Goal: Task Accomplishment & Management: Manage account settings

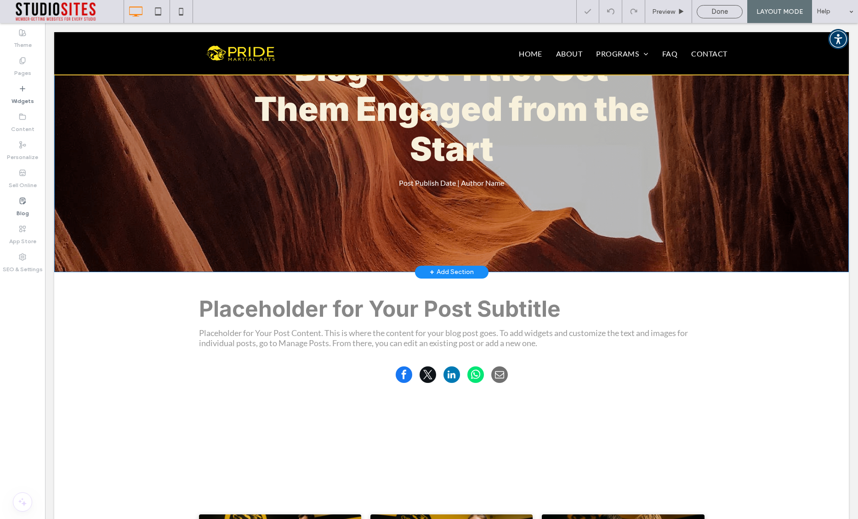
scroll to position [2, 0]
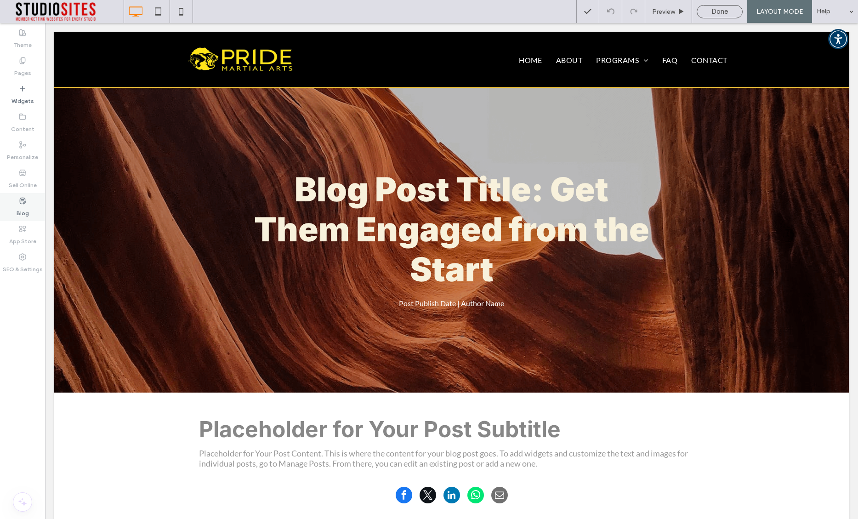
click at [24, 202] on icon at bounding box center [22, 200] width 7 height 7
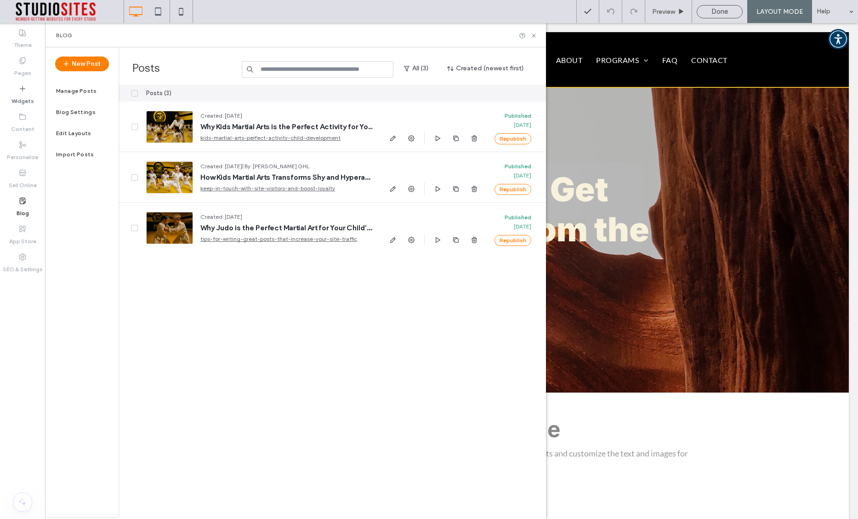
click at [81, 90] on label "Manage Posts" at bounding box center [76, 91] width 41 height 6
click at [77, 111] on label "Blog Settings" at bounding box center [76, 112] width 40 height 6
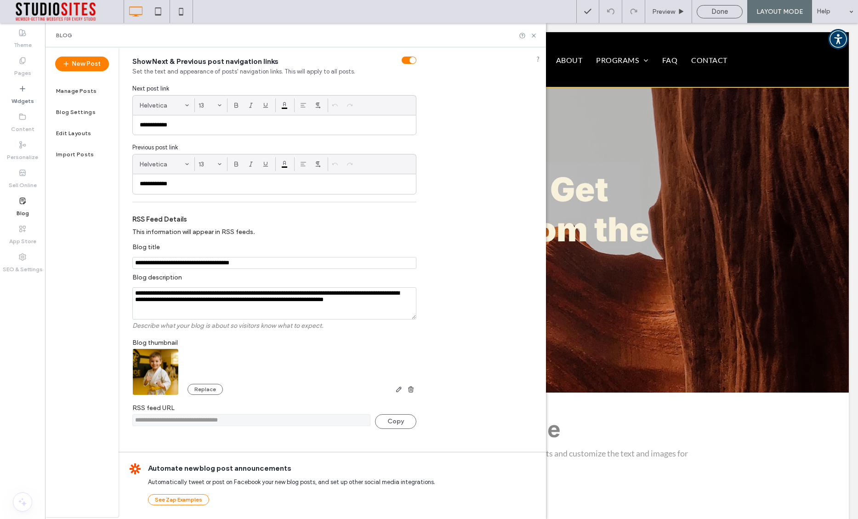
scroll to position [0, 0]
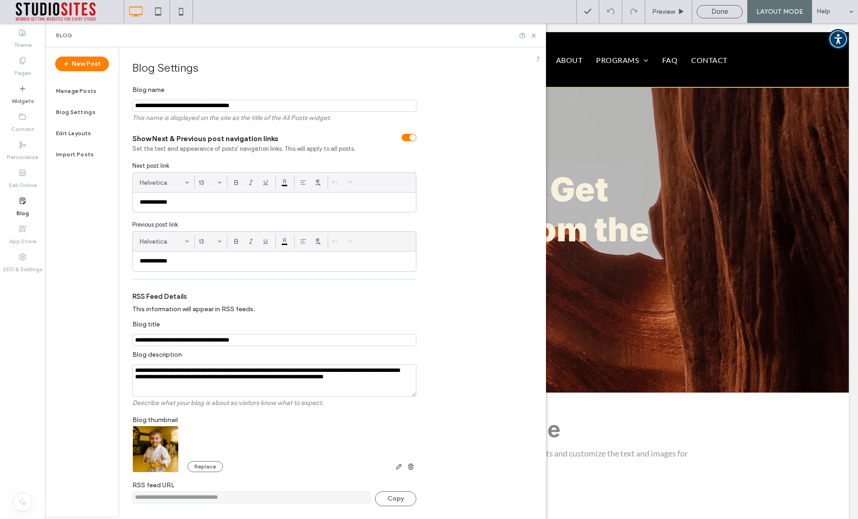
click at [79, 110] on label "Blog Settings" at bounding box center [76, 112] width 40 height 6
click at [76, 129] on div "Edit Layouts" at bounding box center [82, 133] width 74 height 21
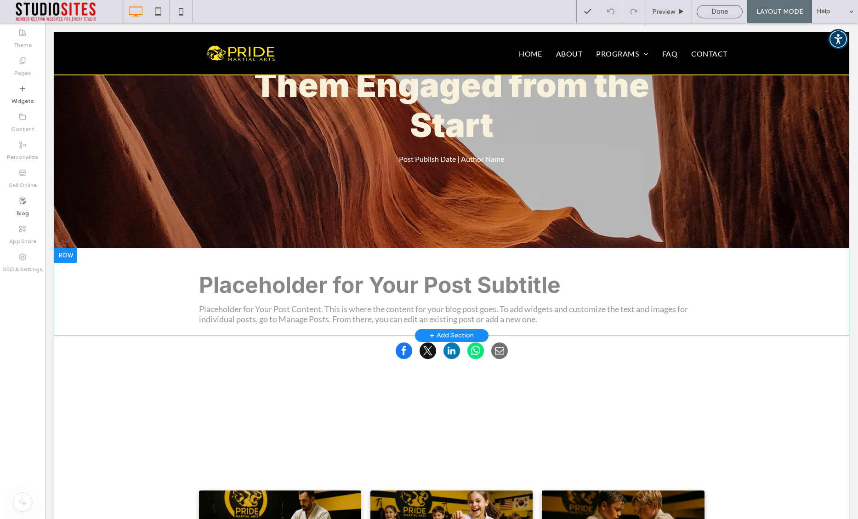
scroll to position [165, 0]
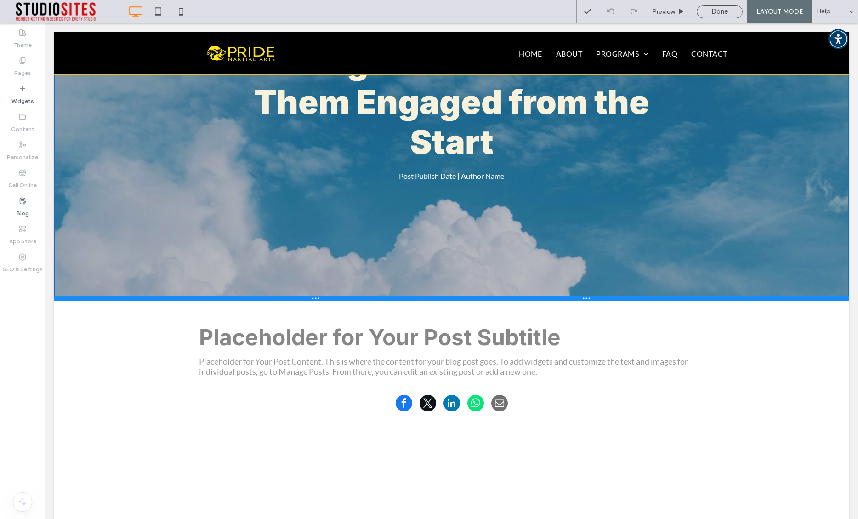
drag, startPoint x: 316, startPoint y: 227, endPoint x: 308, endPoint y: 297, distance: 70.3
click at [308, 297] on div at bounding box center [451, 298] width 795 height 5
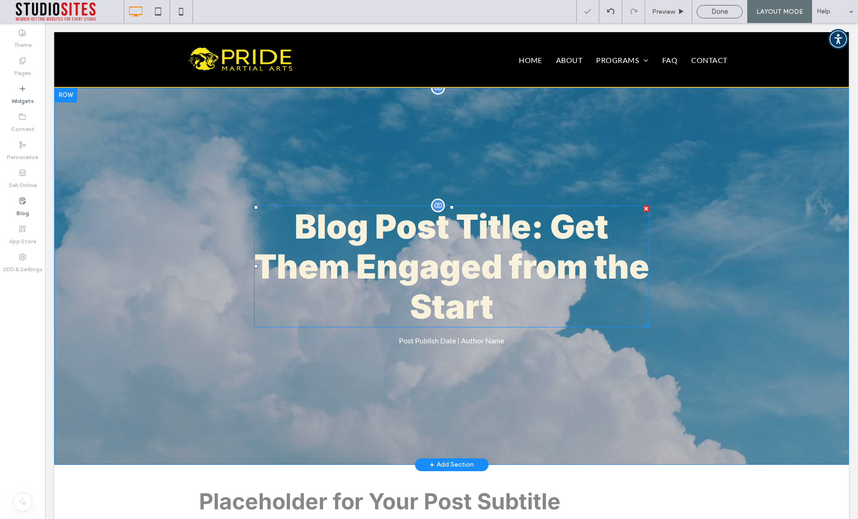
scroll to position [6, 0]
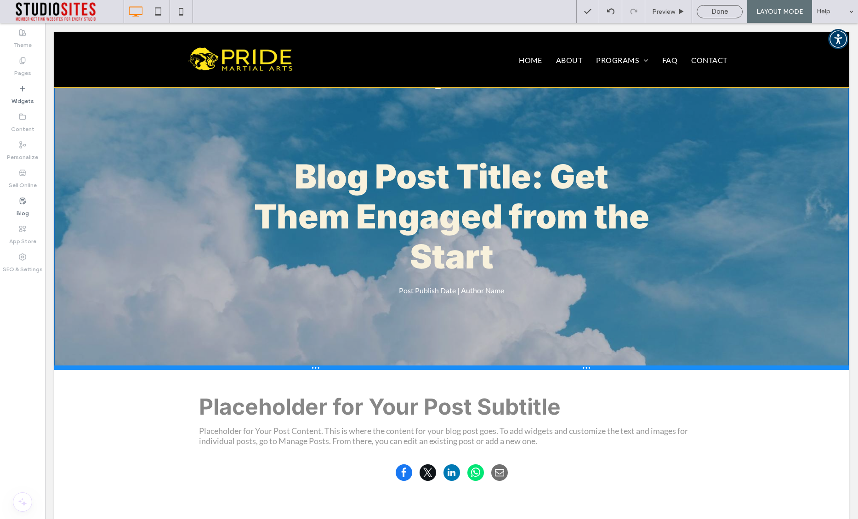
drag, startPoint x: 319, startPoint y: 457, endPoint x: 318, endPoint y: 369, distance: 87.8
click at [318, 369] on div at bounding box center [451, 367] width 795 height 5
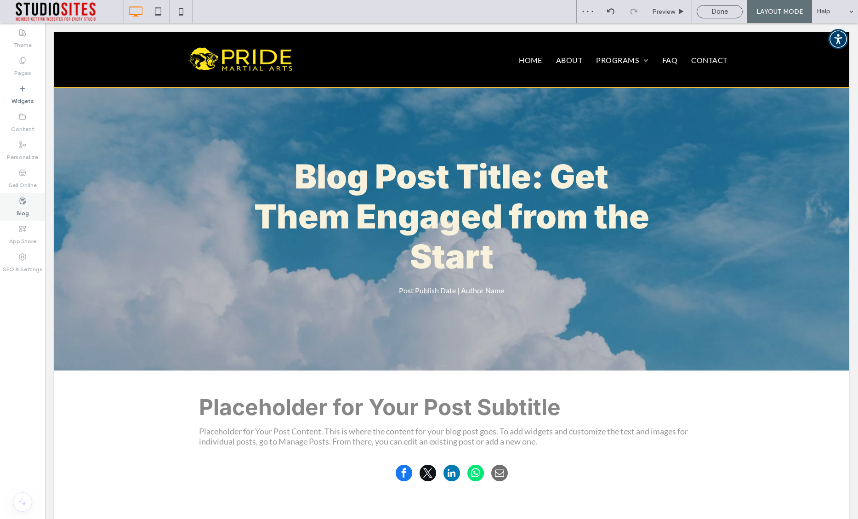
click at [21, 204] on icon at bounding box center [22, 200] width 7 height 7
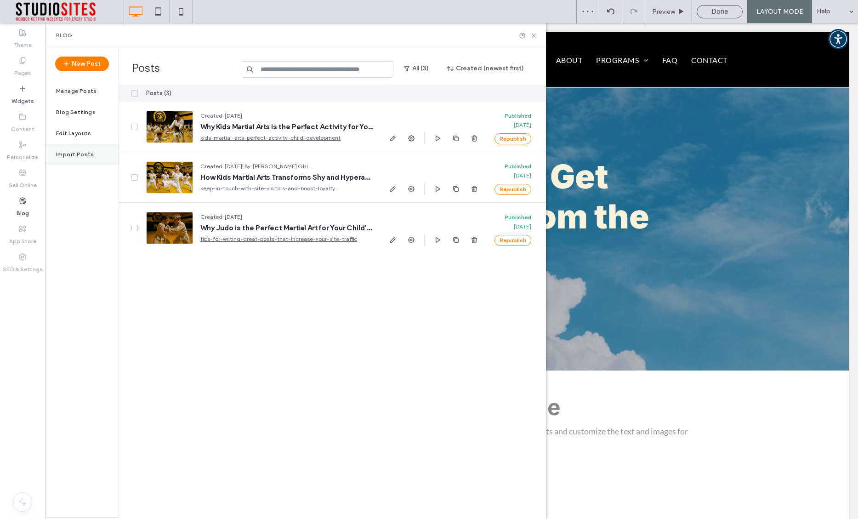
click at [76, 157] on label "Import Posts" at bounding box center [75, 154] width 38 height 6
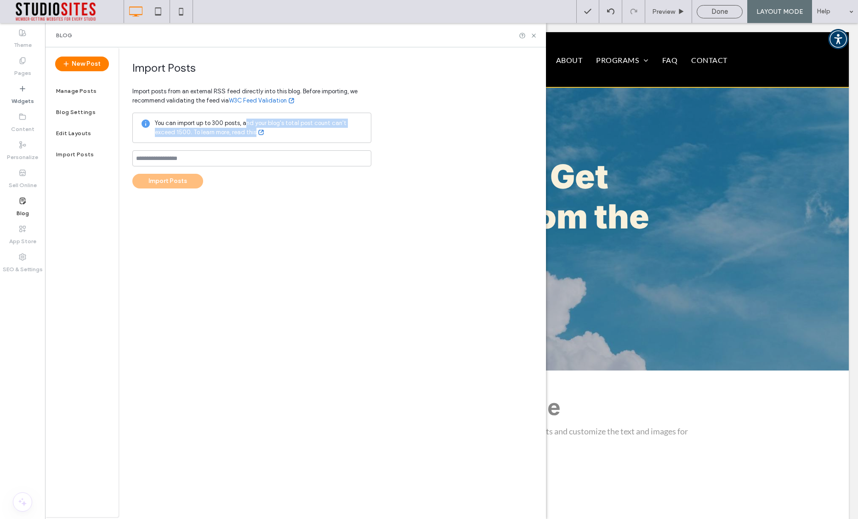
drag, startPoint x: 244, startPoint y: 120, endPoint x: 302, endPoint y: 128, distance: 58.6
click at [302, 128] on span "You can import up to 300 posts, and your blog's total post count can't exceed 1…" at bounding box center [259, 128] width 209 height 18
click at [302, 130] on span "You can import up to 300 posts, and your blog's total post count can't exceed 1…" at bounding box center [259, 128] width 209 height 18
click at [715, 12] on span "Done" at bounding box center [720, 11] width 17 height 8
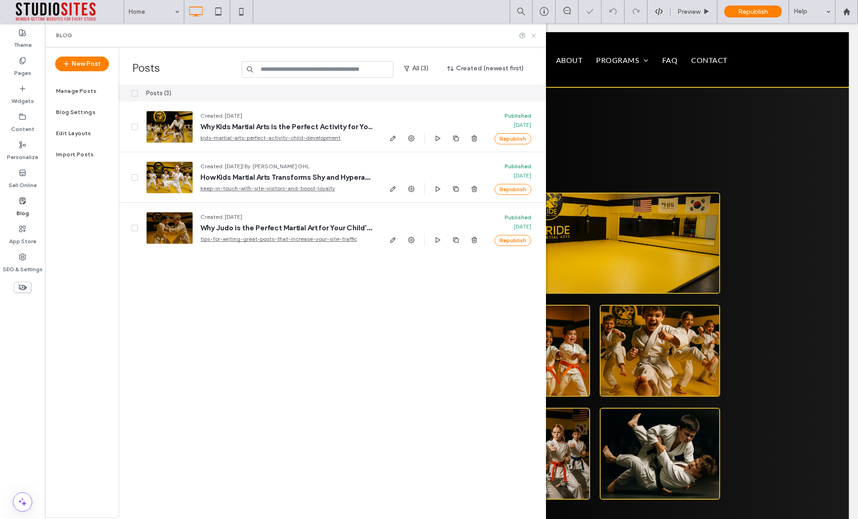
click at [536, 35] on icon at bounding box center [533, 35] width 7 height 7
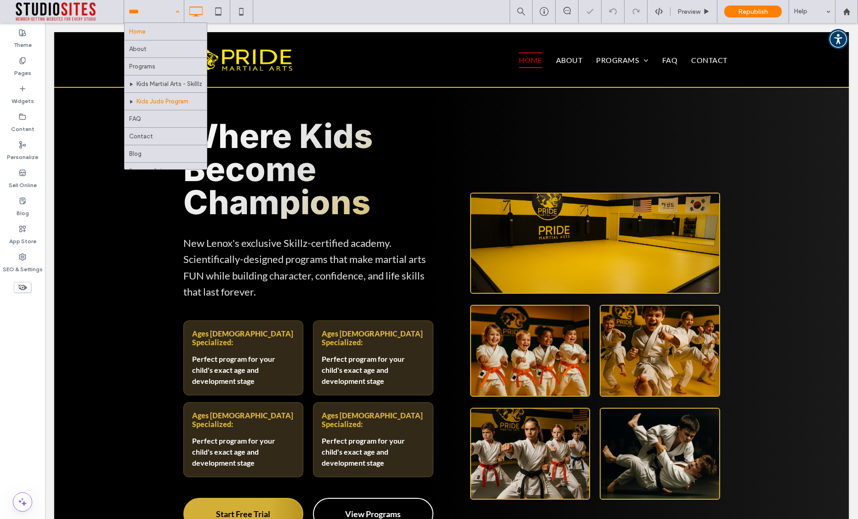
scroll to position [10, 0]
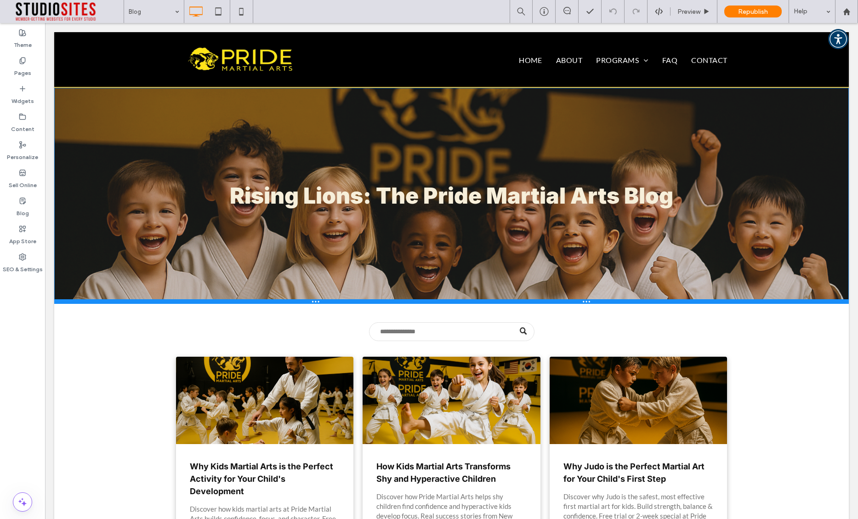
drag, startPoint x: 377, startPoint y: 267, endPoint x: 373, endPoint y: 302, distance: 36.1
click at [373, 302] on div at bounding box center [451, 301] width 795 height 5
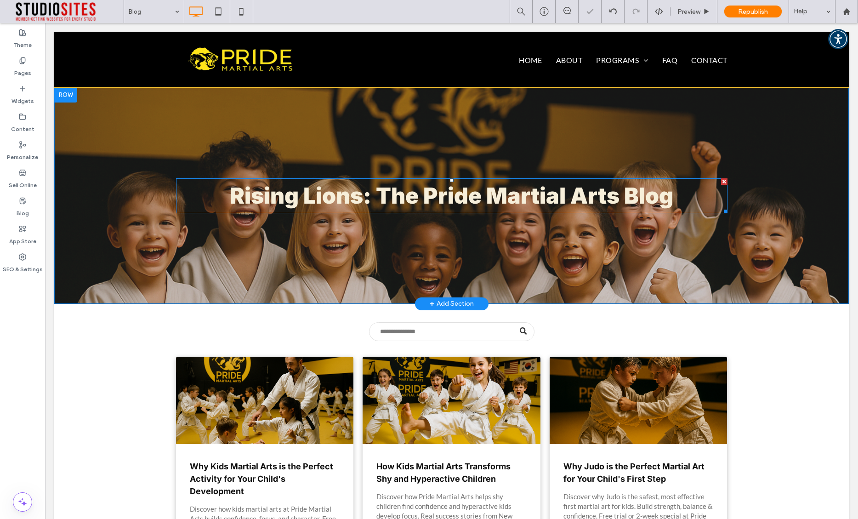
click at [419, 196] on strong "Rising Lions: The Pride Martial Arts Blog" at bounding box center [452, 195] width 444 height 27
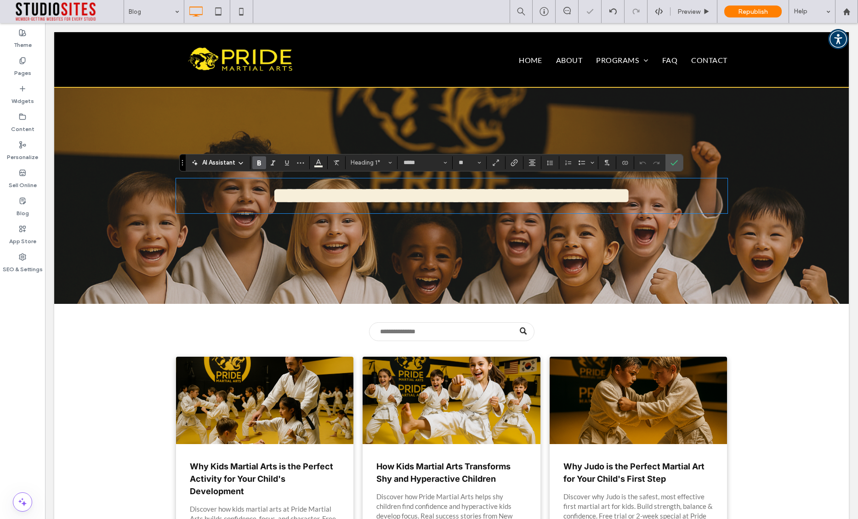
click at [377, 194] on strong "**********" at bounding box center [452, 196] width 358 height 22
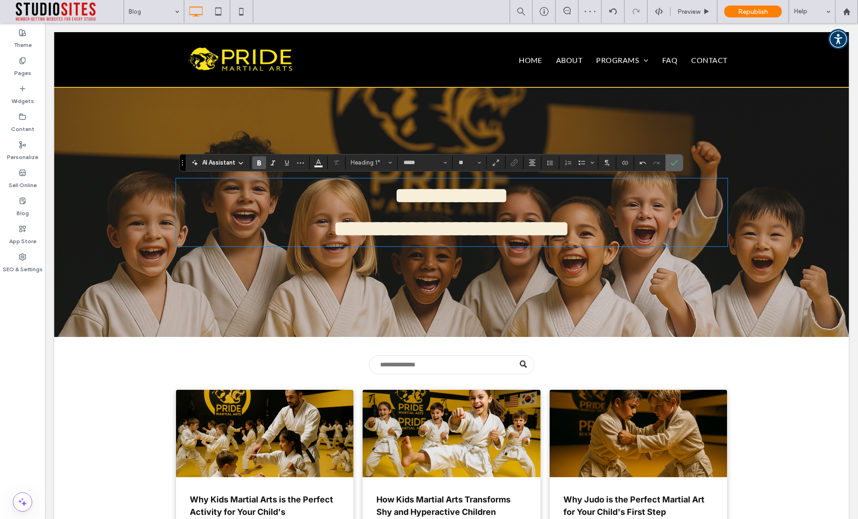
click at [674, 158] on label "Confirm" at bounding box center [674, 162] width 14 height 17
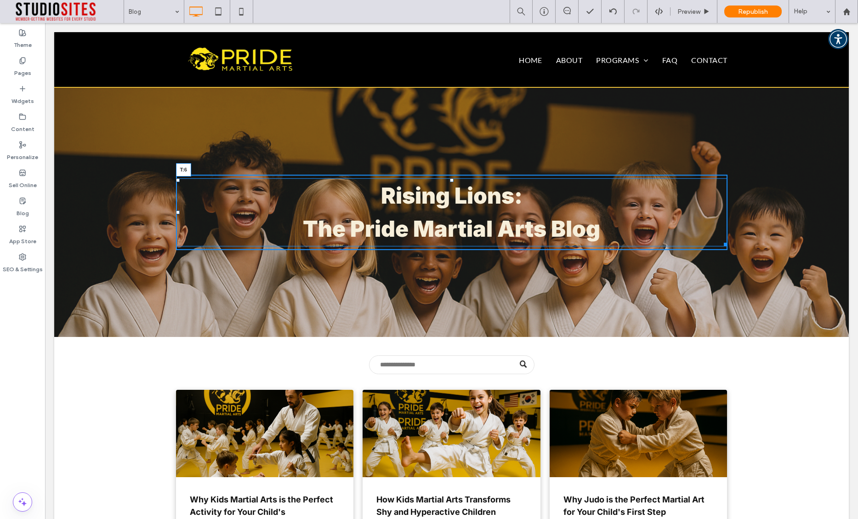
click at [452, 178] on div at bounding box center [452, 180] width 4 height 4
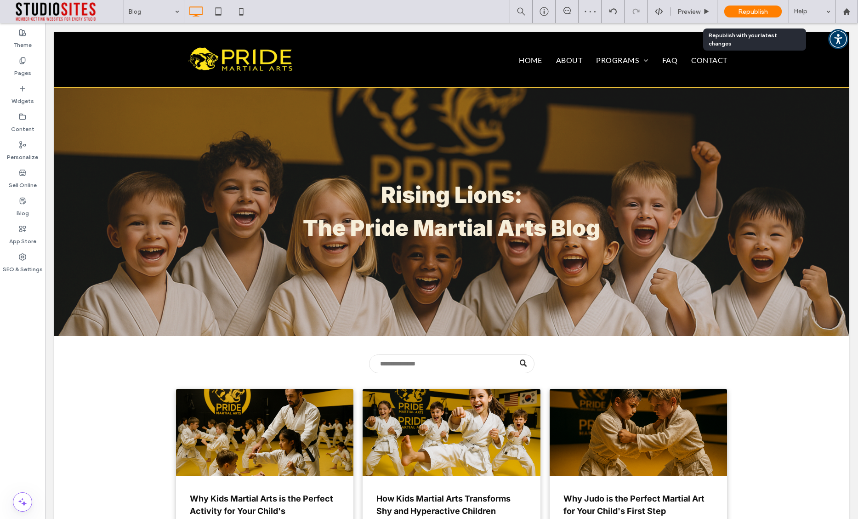
click at [744, 10] on span "Republish" at bounding box center [753, 12] width 30 height 8
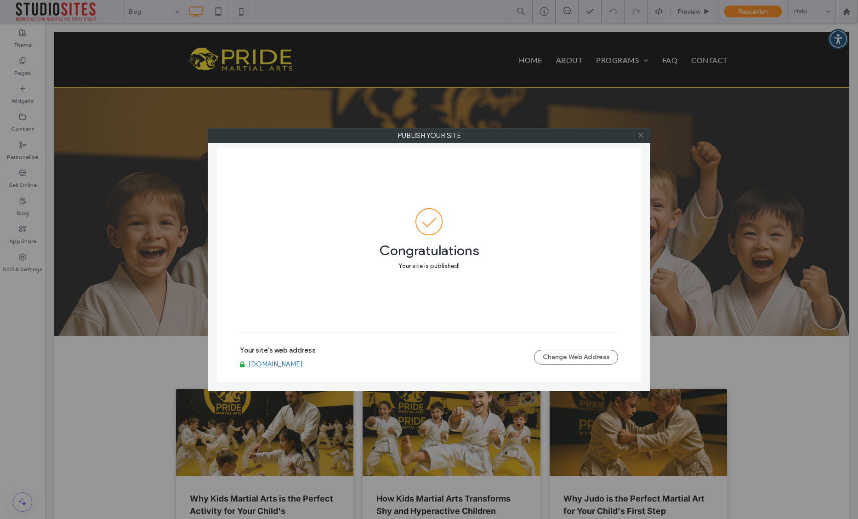
click at [640, 137] on icon at bounding box center [641, 135] width 7 height 7
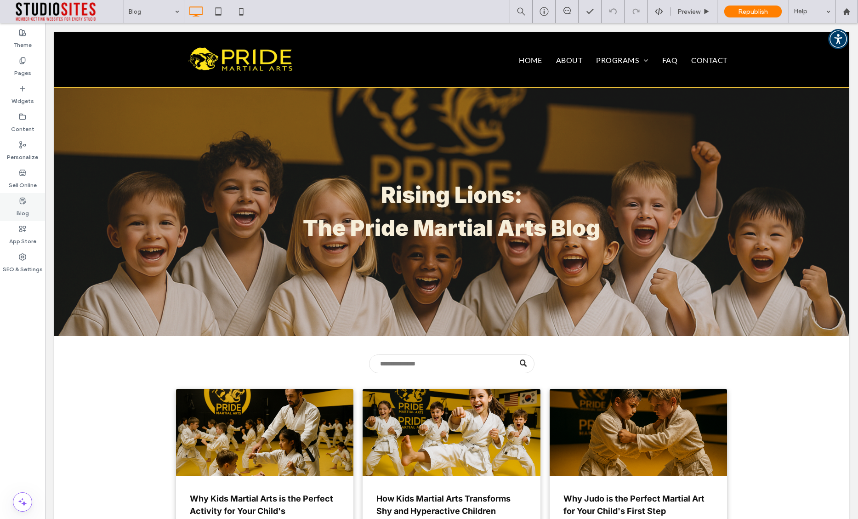
click at [17, 200] on div "Blog" at bounding box center [22, 207] width 45 height 28
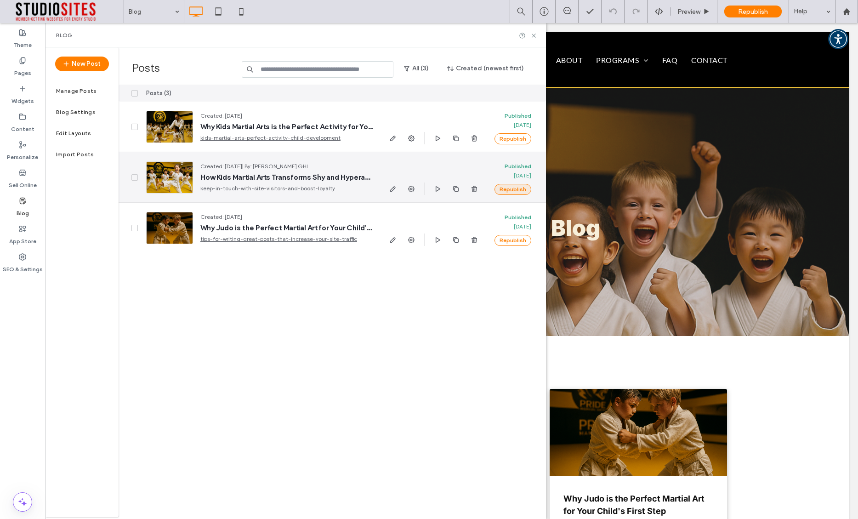
click at [510, 189] on button "Republish" at bounding box center [513, 189] width 37 height 11
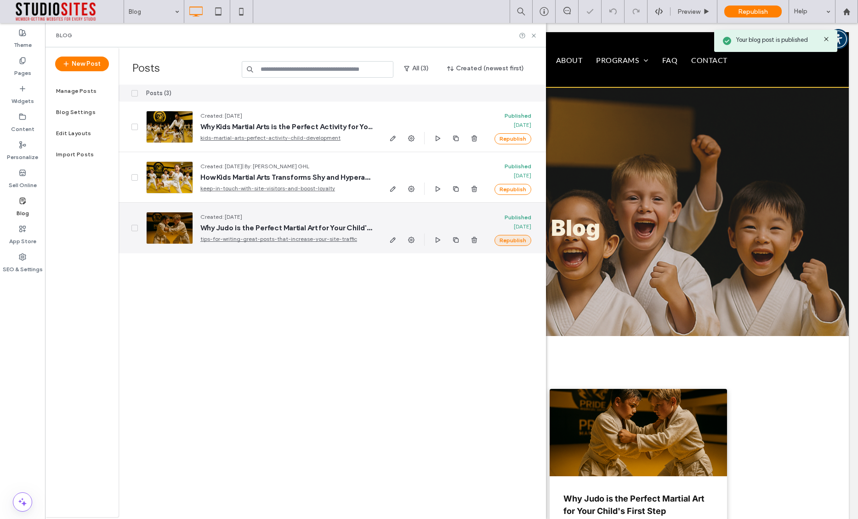
click at [506, 242] on button "Republish" at bounding box center [513, 240] width 37 height 11
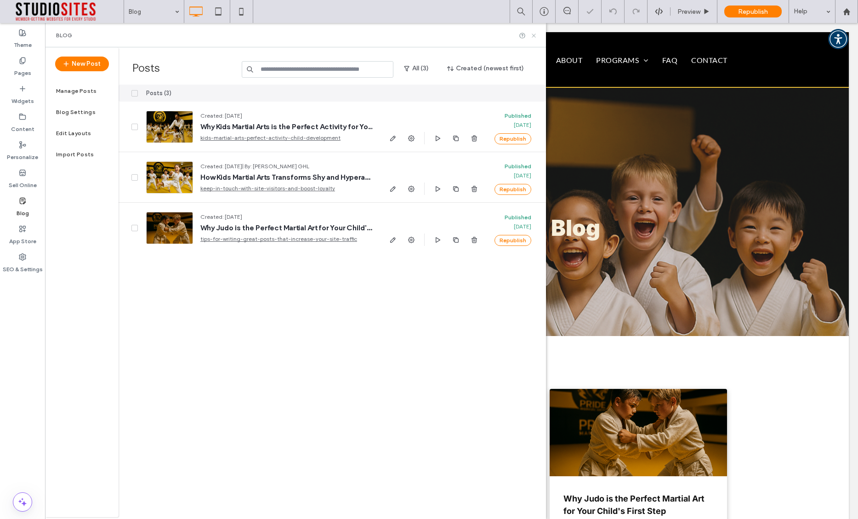
click at [533, 34] on icon at bounding box center [533, 35] width 7 height 7
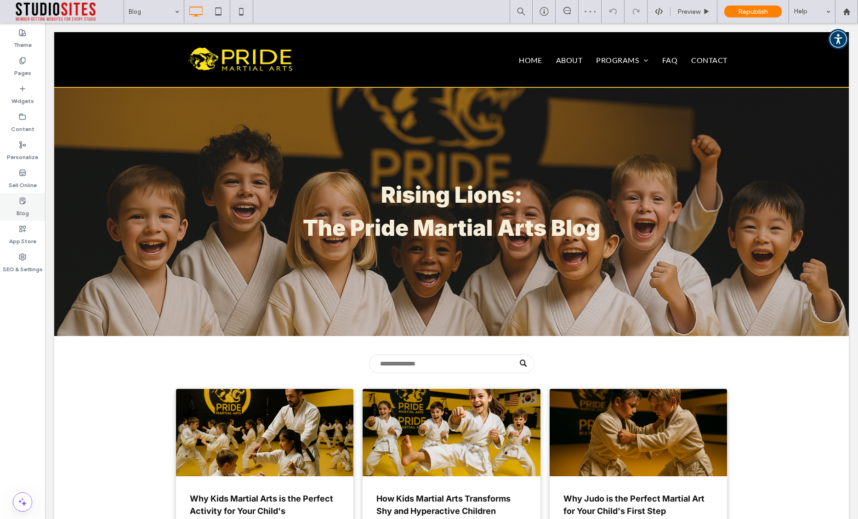
click at [19, 203] on icon at bounding box center [22, 200] width 7 height 7
